Goal: Task Accomplishment & Management: Manage account settings

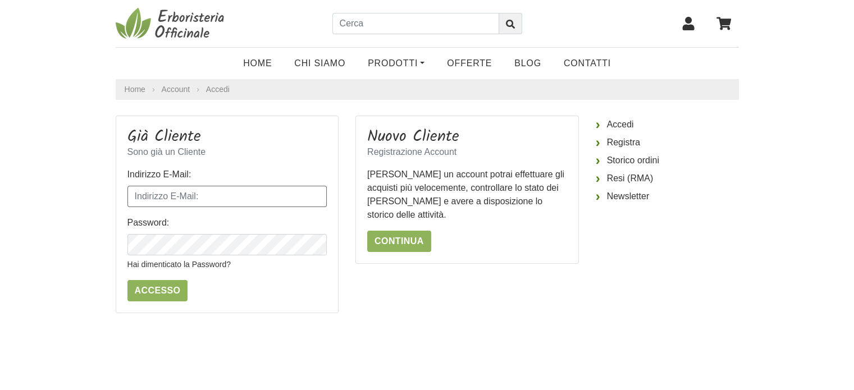
click at [196, 190] on input "Indirizzo E-Mail:" at bounding box center [227, 196] width 200 height 21
type input "[EMAIL_ADDRESS][DOMAIN_NAME]"
click at [150, 291] on input "Accesso" at bounding box center [157, 290] width 61 height 21
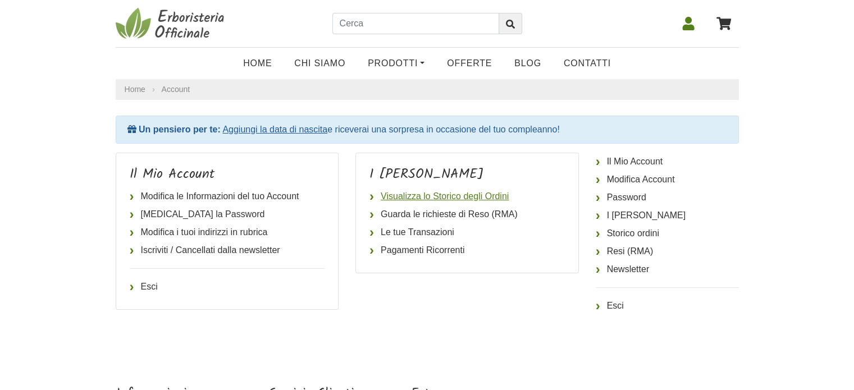
click at [431, 195] on link "Visualizza lo Storico degli Ordini" at bounding box center [466, 196] width 195 height 18
